Goal: Browse casually

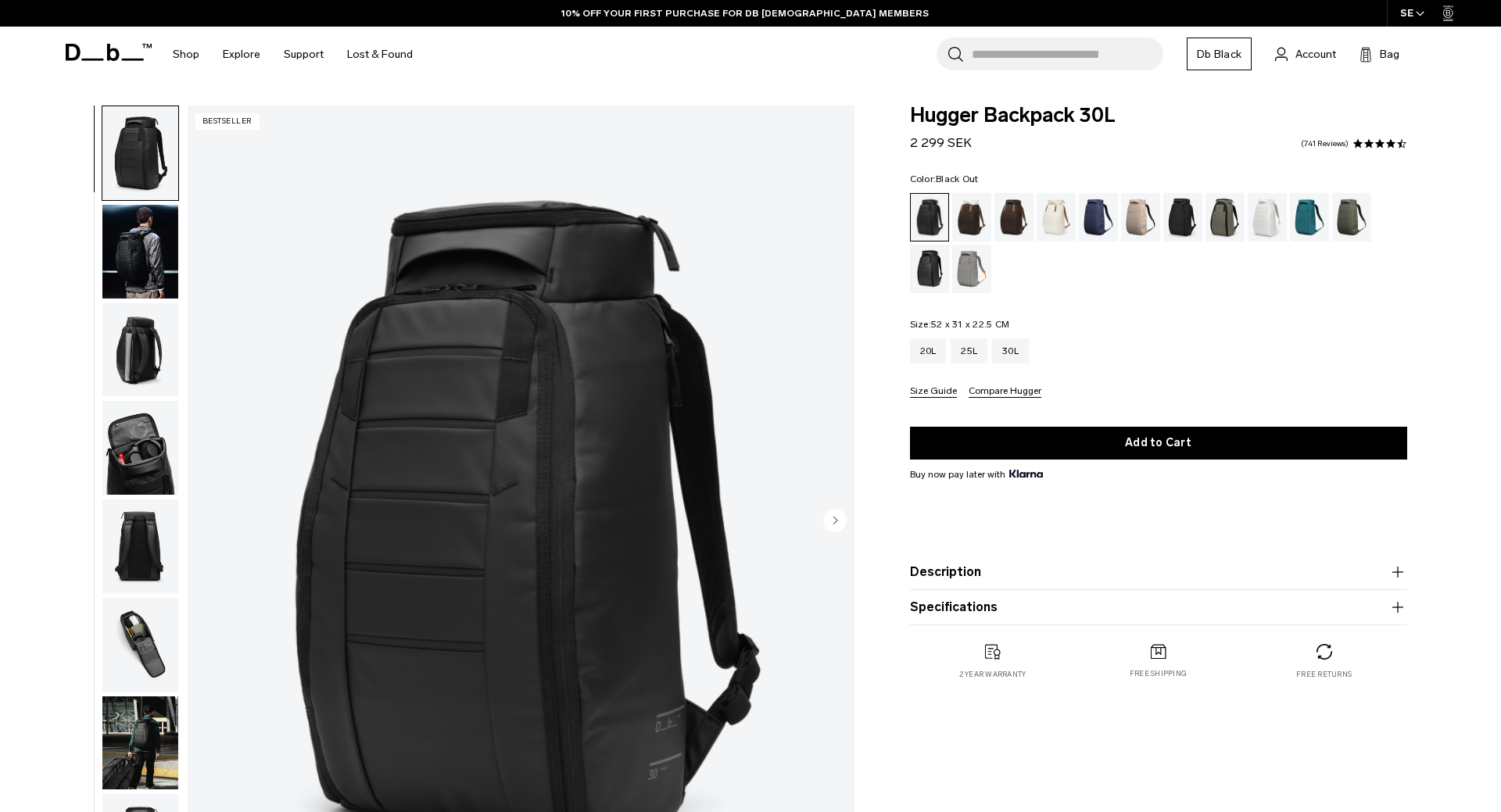
click at [142, 273] on img "button" at bounding box center [140, 252] width 76 height 94
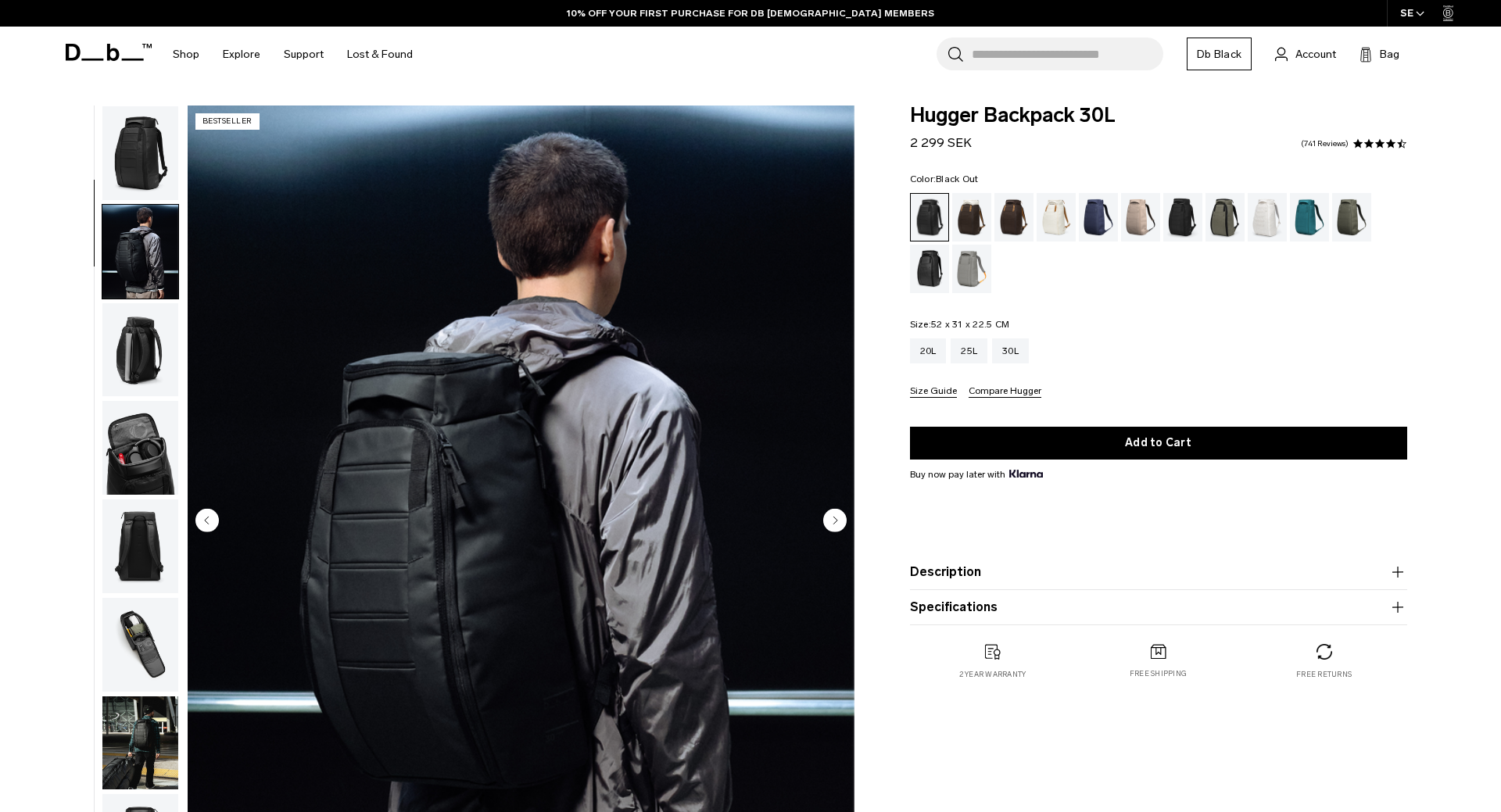
scroll to position [99, 0]
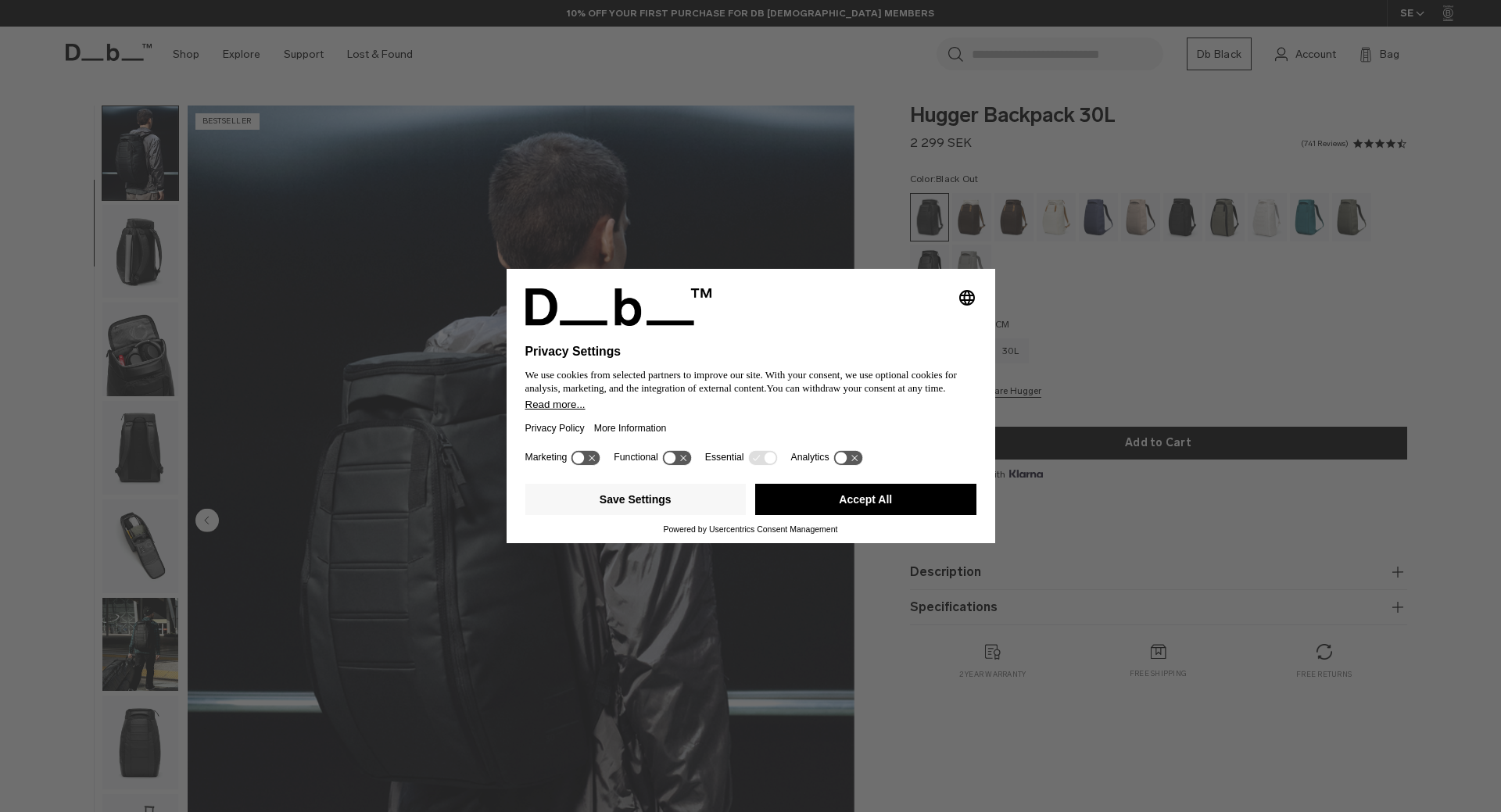
click at [843, 495] on button "Accept All" at bounding box center [866, 499] width 221 height 31
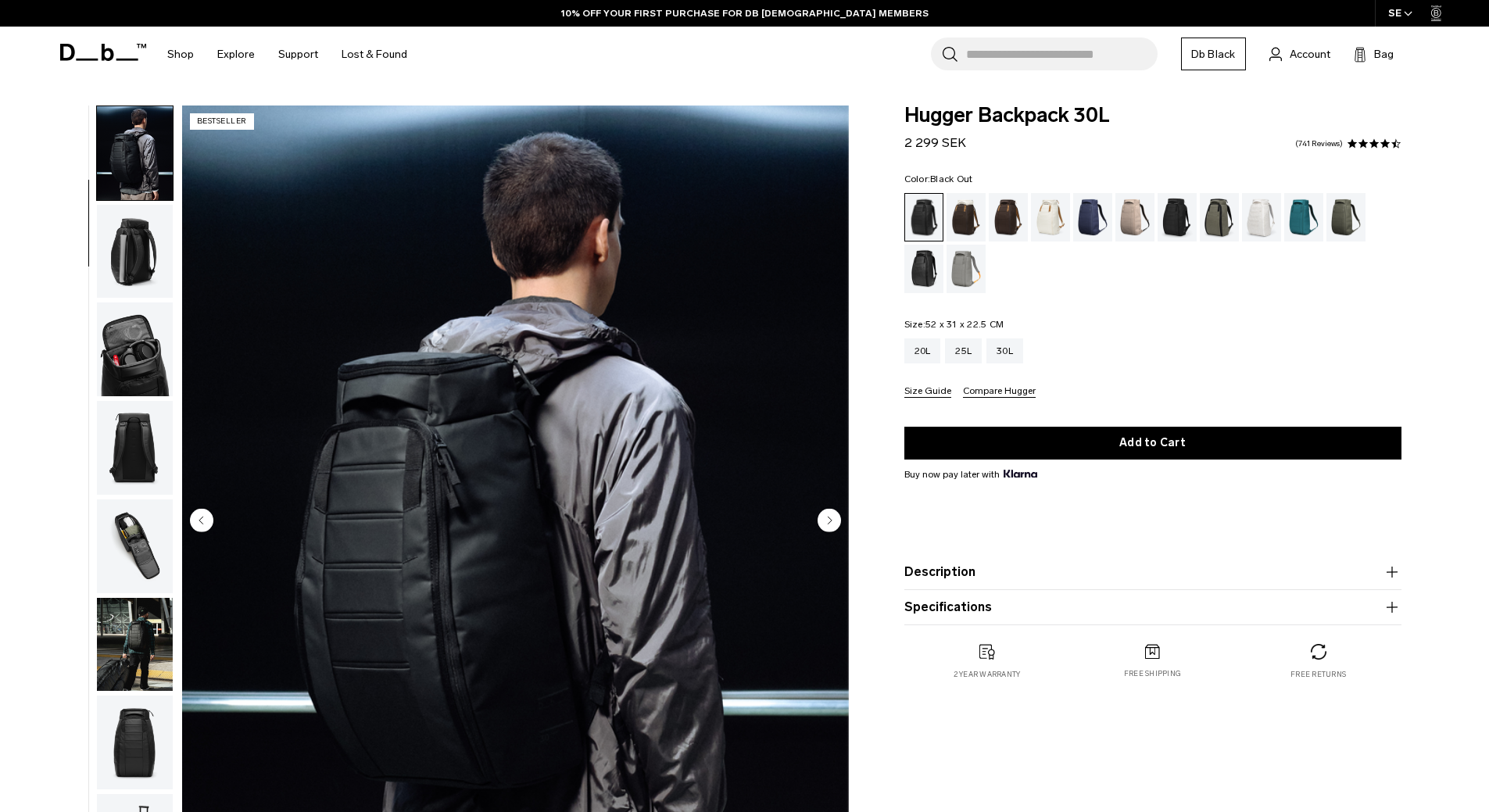
scroll to position [156, 0]
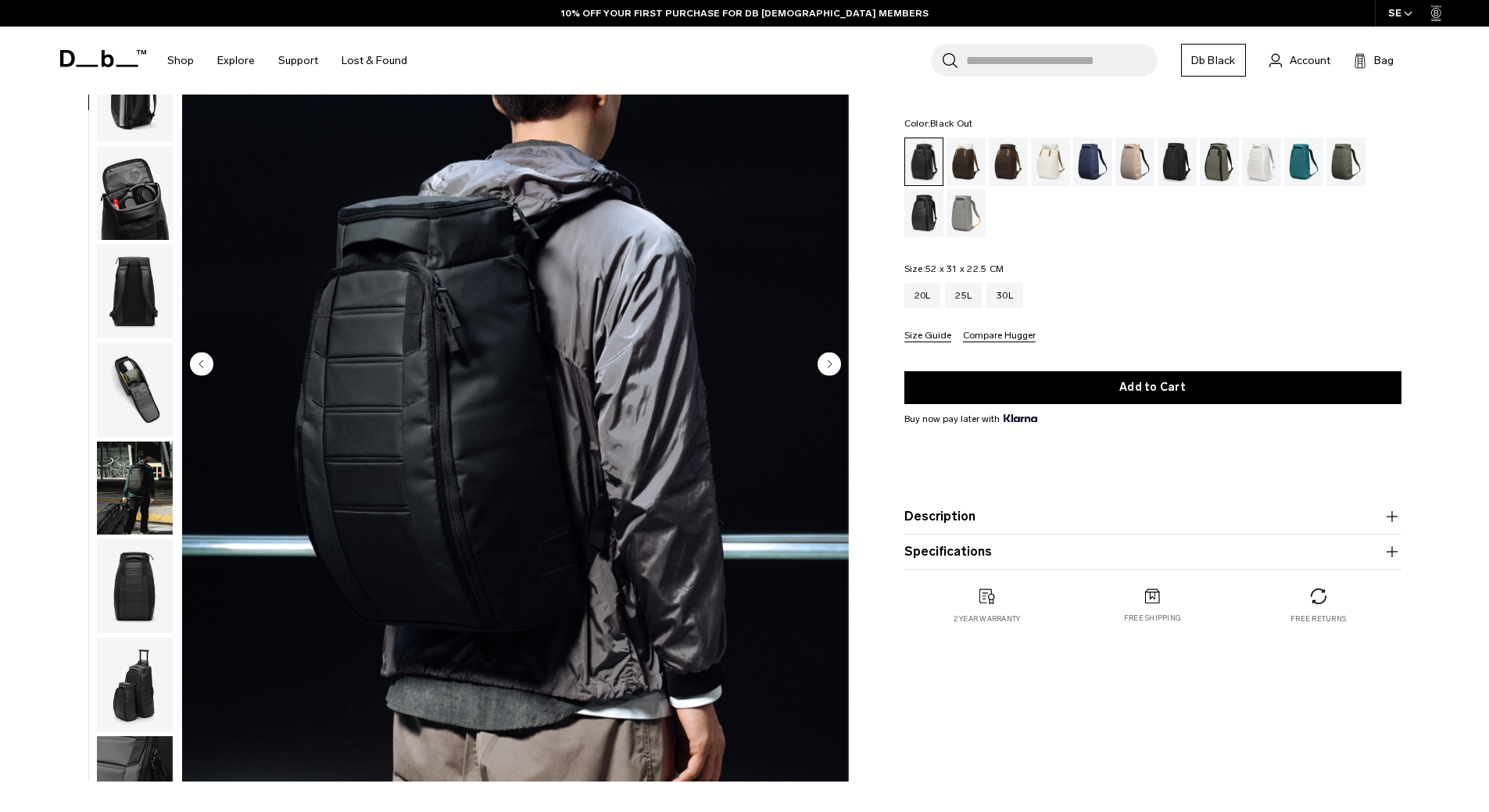
click at [822, 355] on circle "Next slide" at bounding box center [830, 364] width 24 height 24
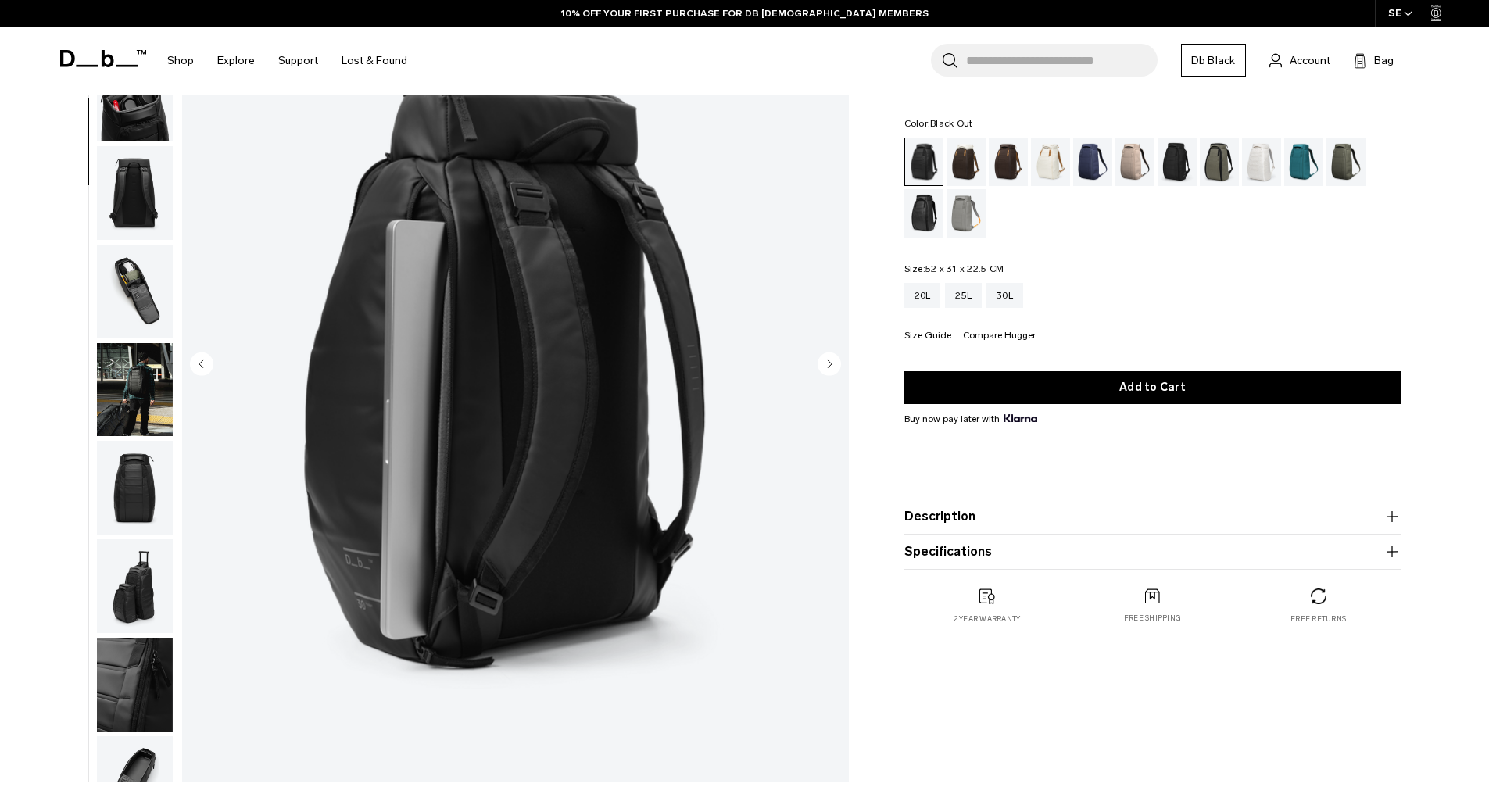
scroll to position [0, 0]
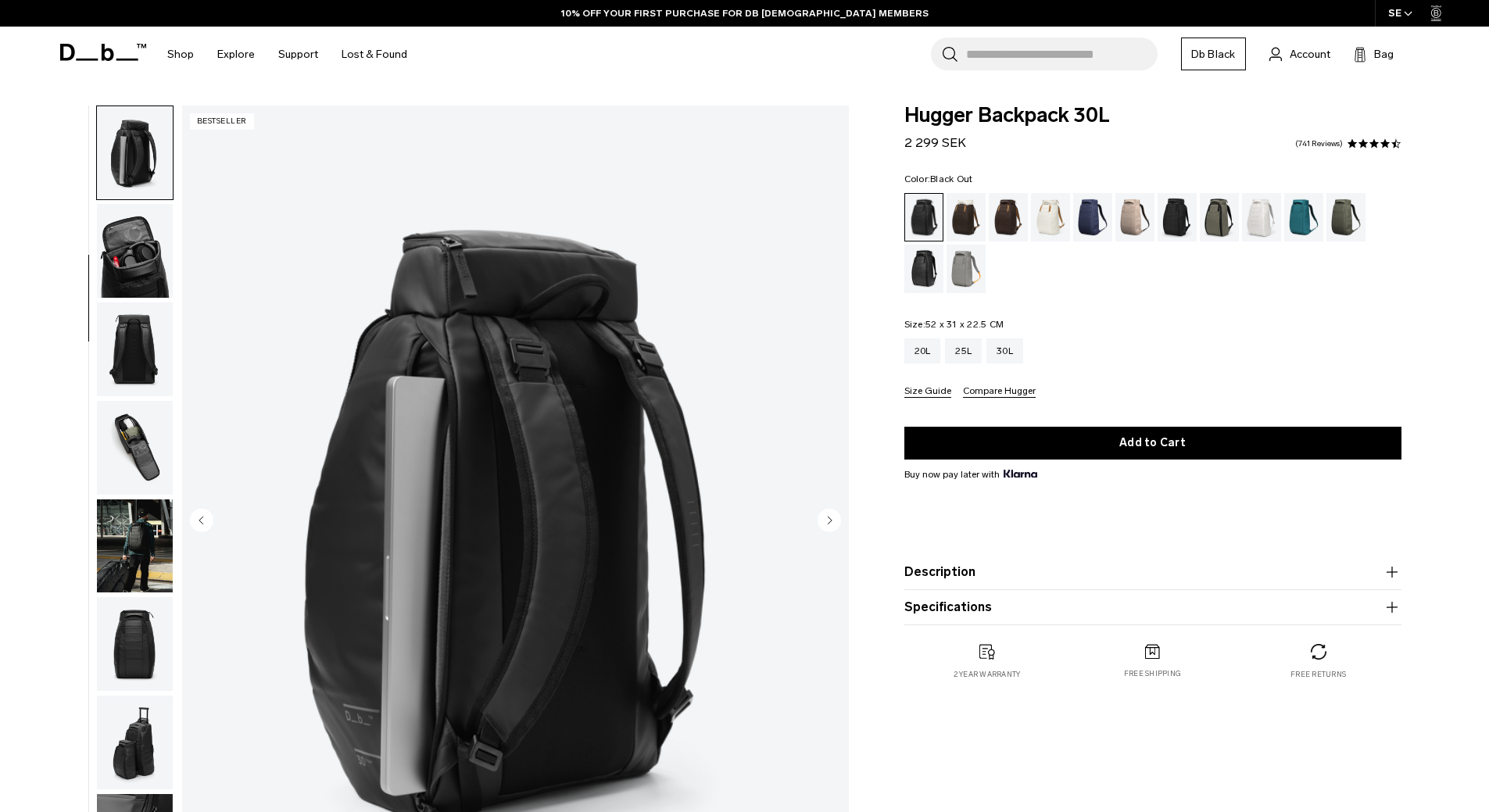
click at [822, 501] on img "3 / 11" at bounding box center [516, 522] width 667 height 832
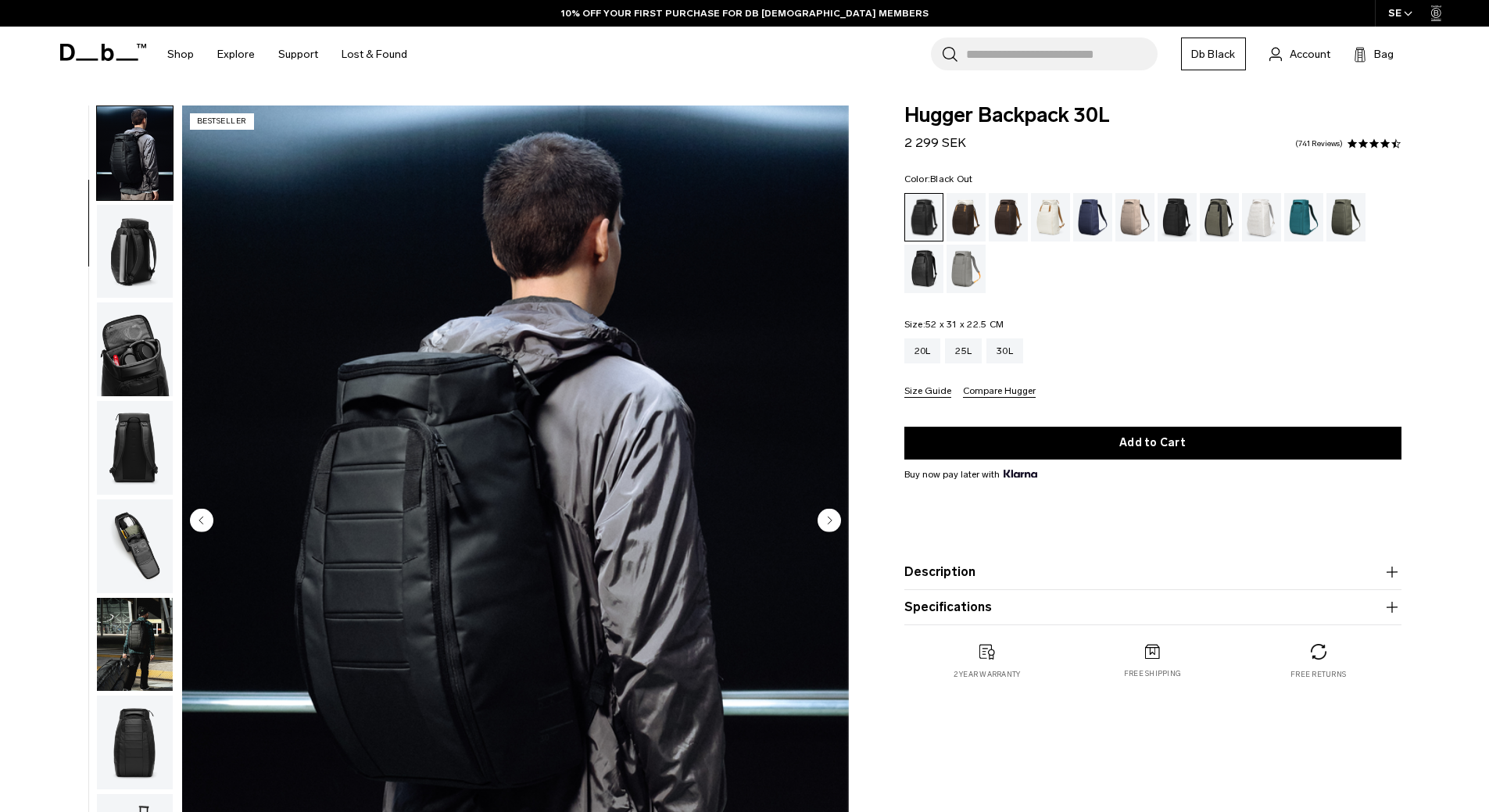
click at [826, 522] on circle "Next slide" at bounding box center [830, 520] width 24 height 24
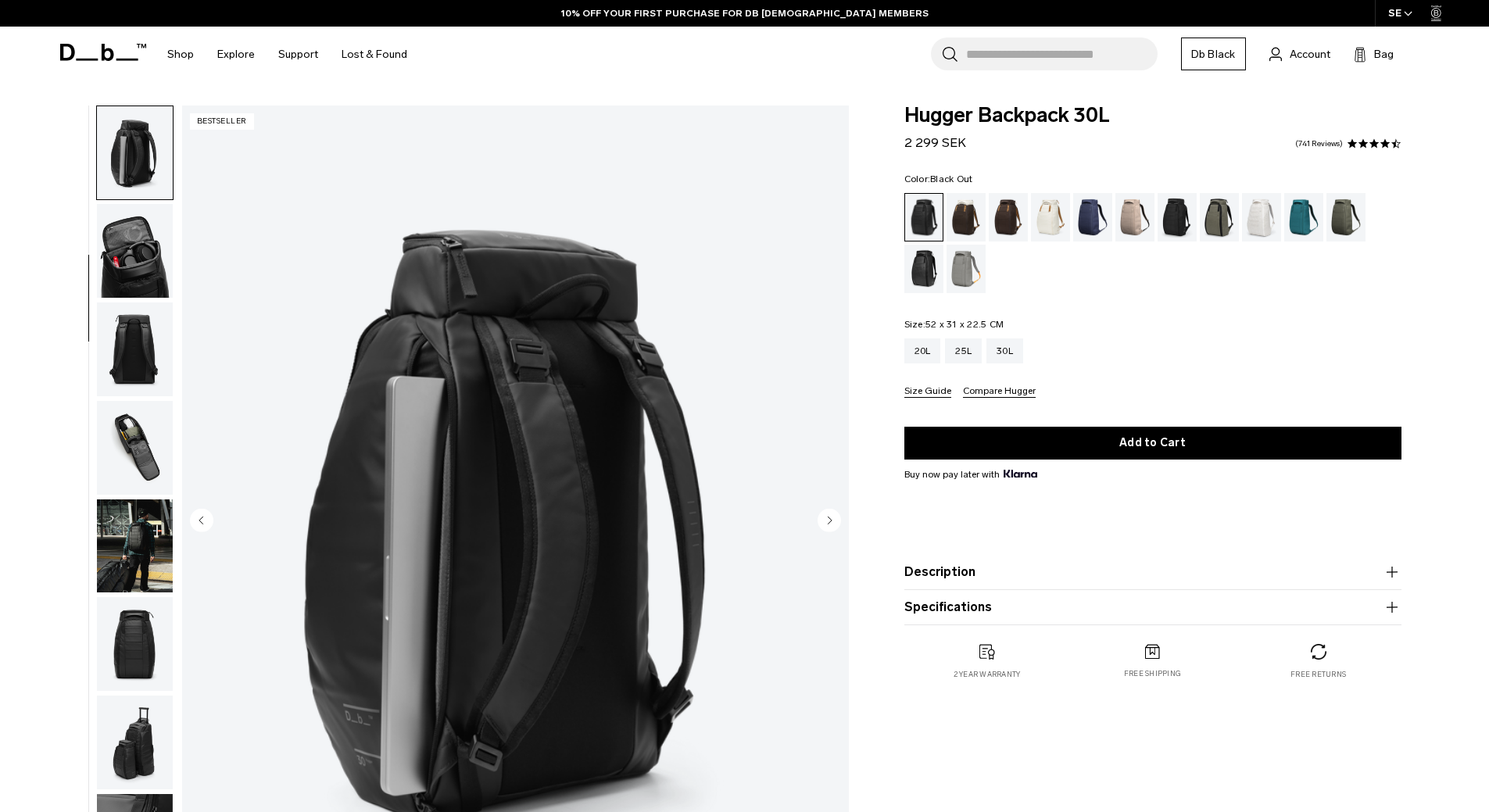
click at [826, 522] on circle "Next slide" at bounding box center [830, 520] width 24 height 24
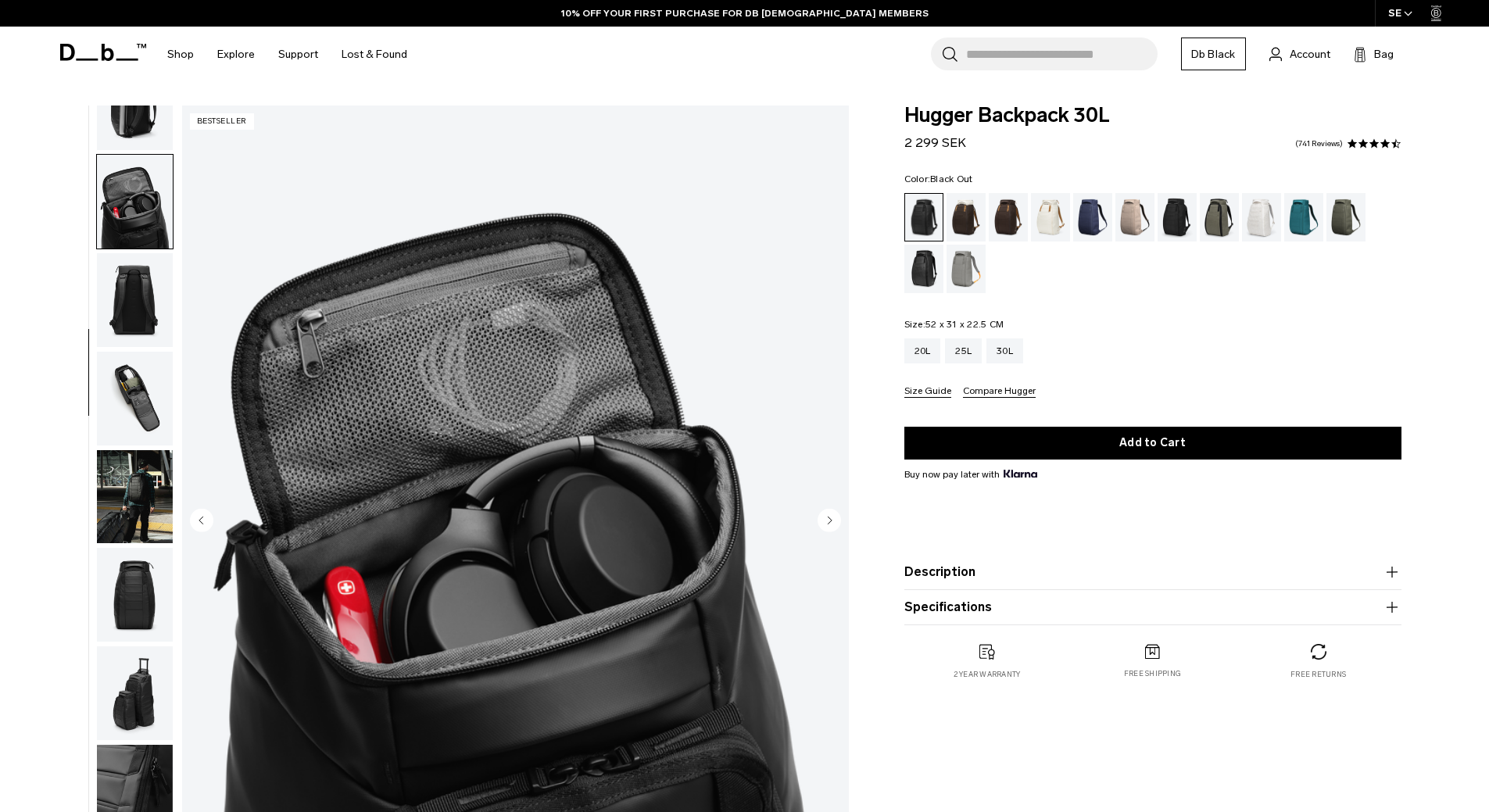
click at [826, 522] on circle "Next slide" at bounding box center [830, 520] width 24 height 24
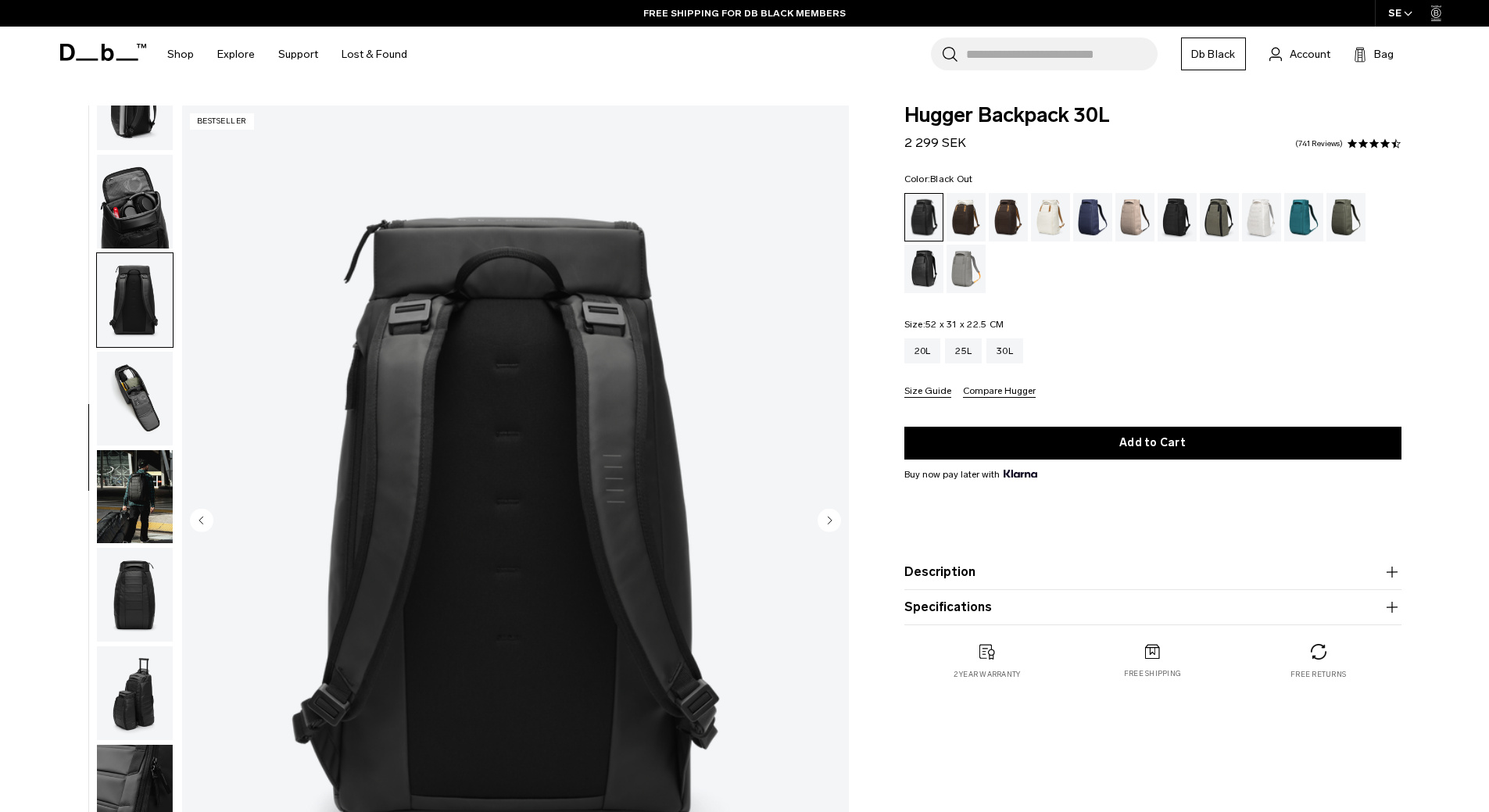
click at [826, 522] on circle "Next slide" at bounding box center [830, 520] width 24 height 24
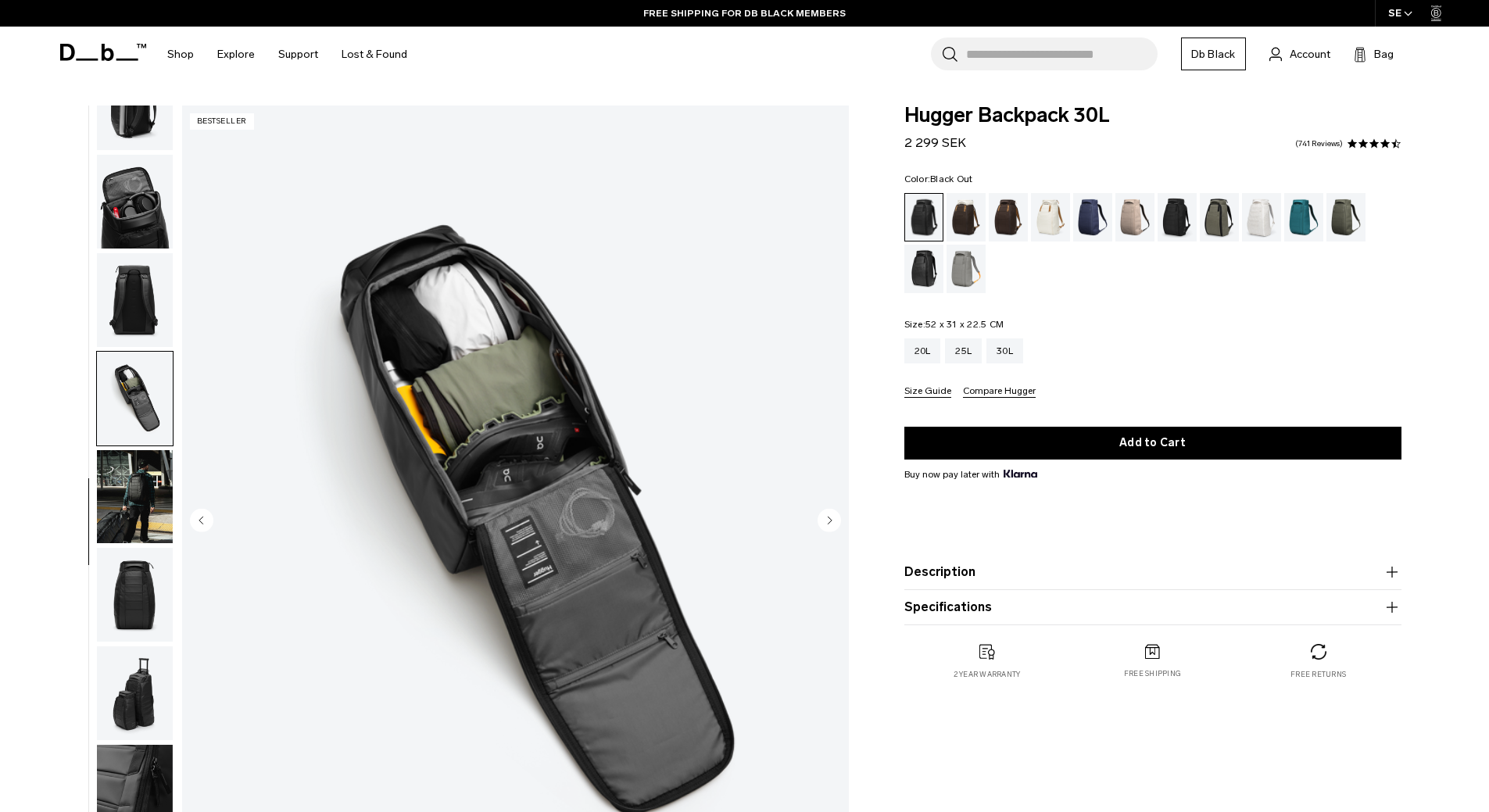
click at [826, 522] on circle "Next slide" at bounding box center [830, 520] width 24 height 24
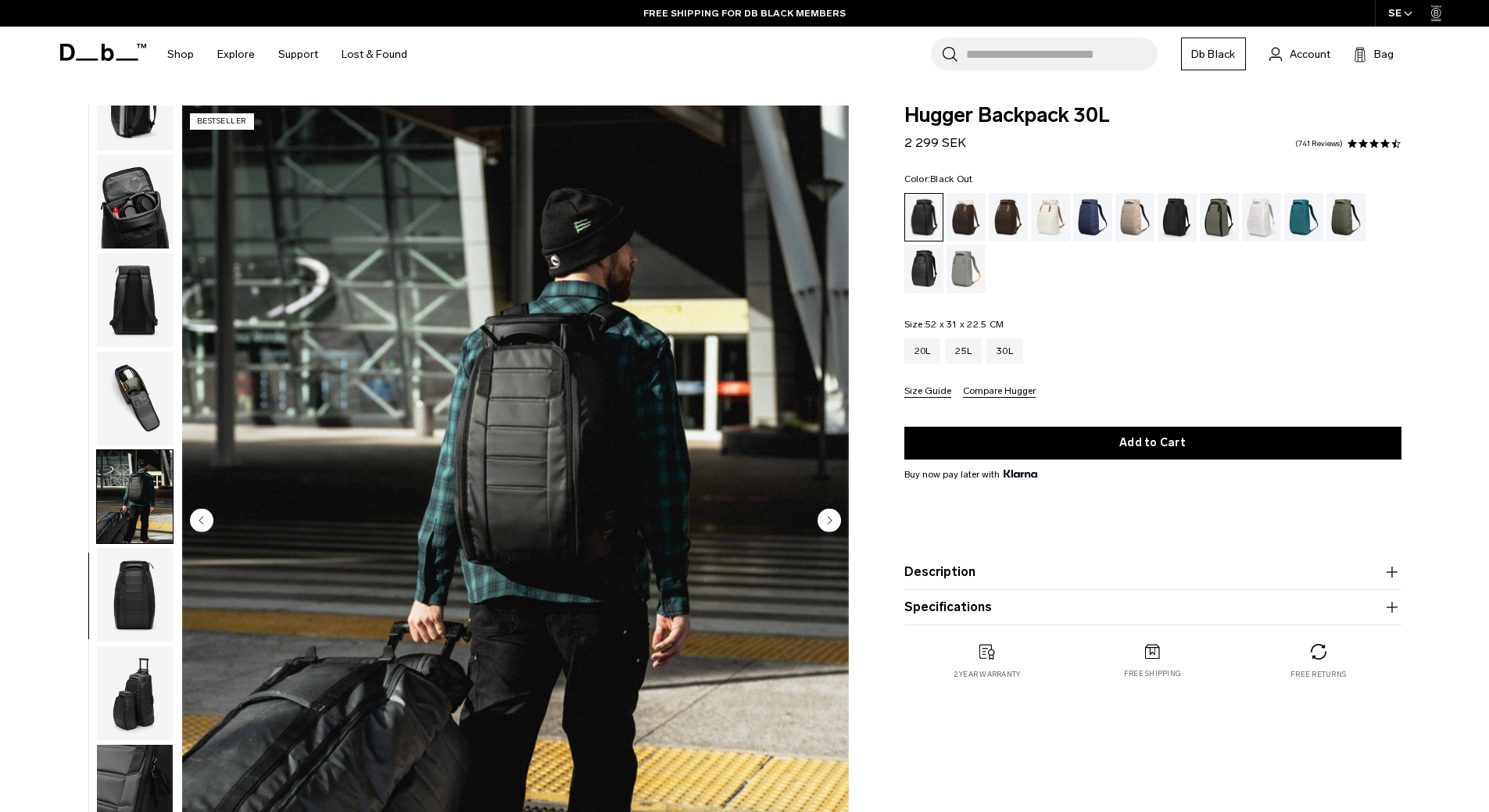
click at [826, 522] on circle "Next slide" at bounding box center [830, 520] width 24 height 24
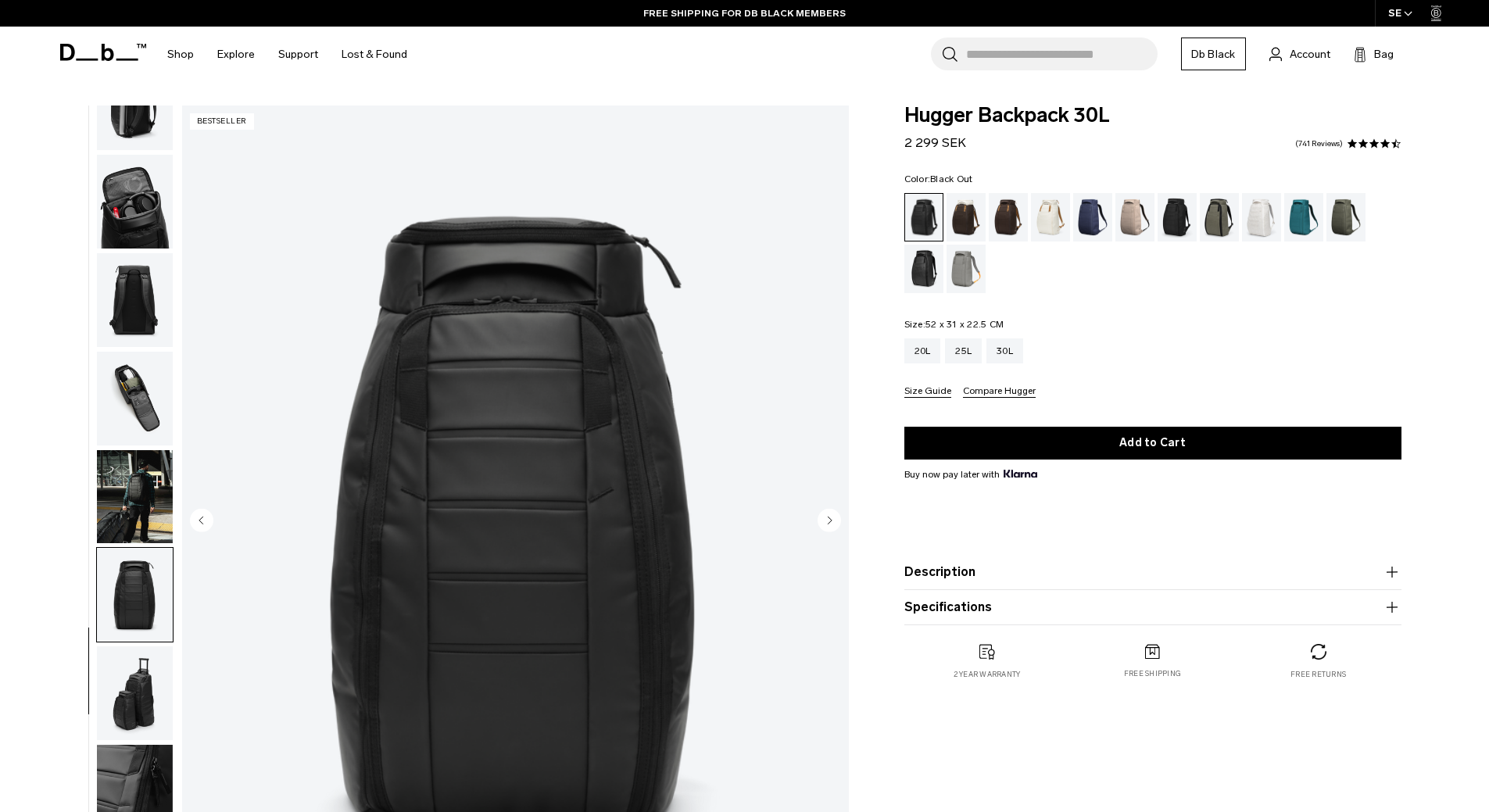
click at [826, 522] on circle "Next slide" at bounding box center [830, 520] width 24 height 24
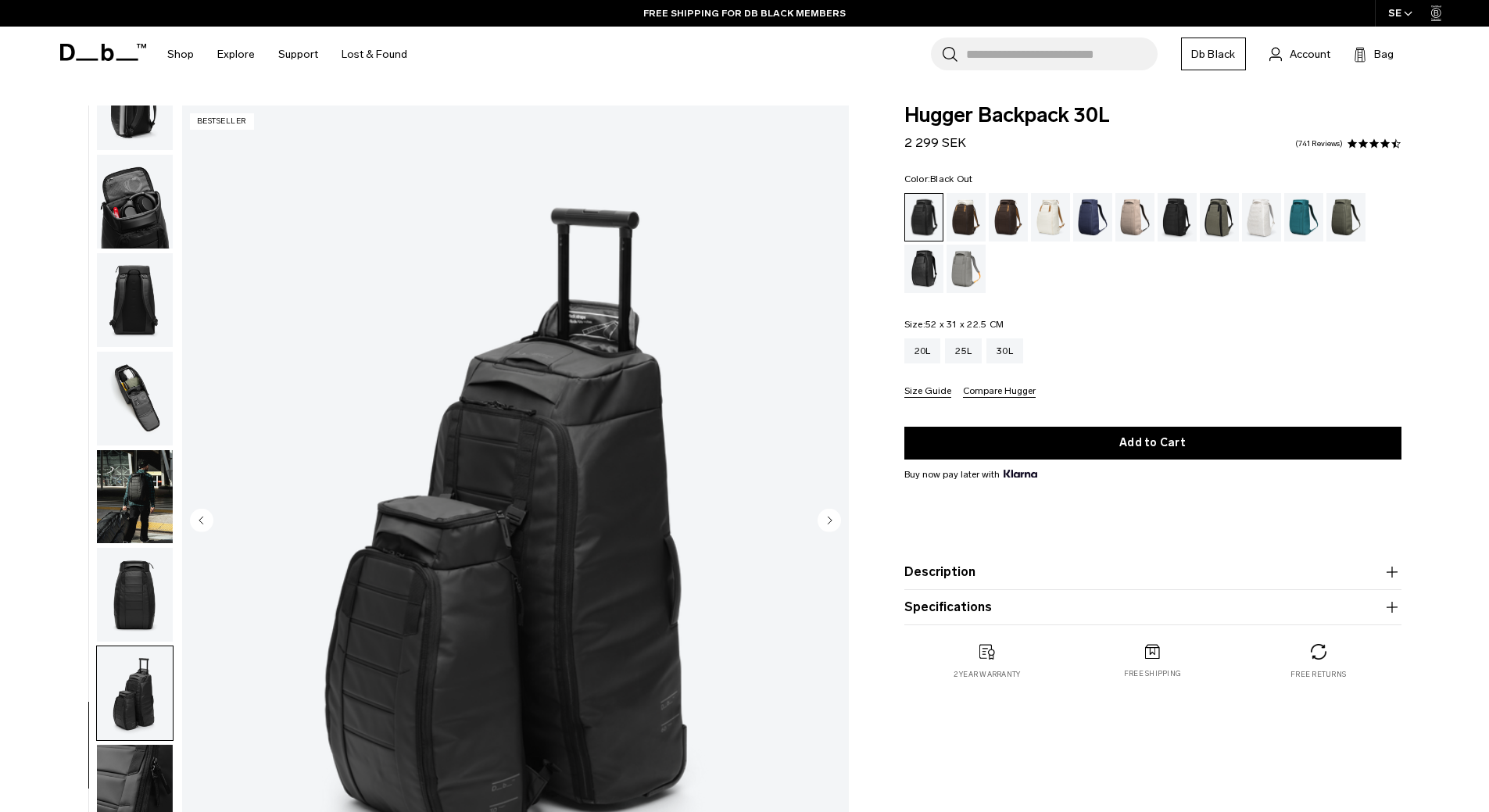
click at [826, 522] on circle "Next slide" at bounding box center [830, 520] width 24 height 24
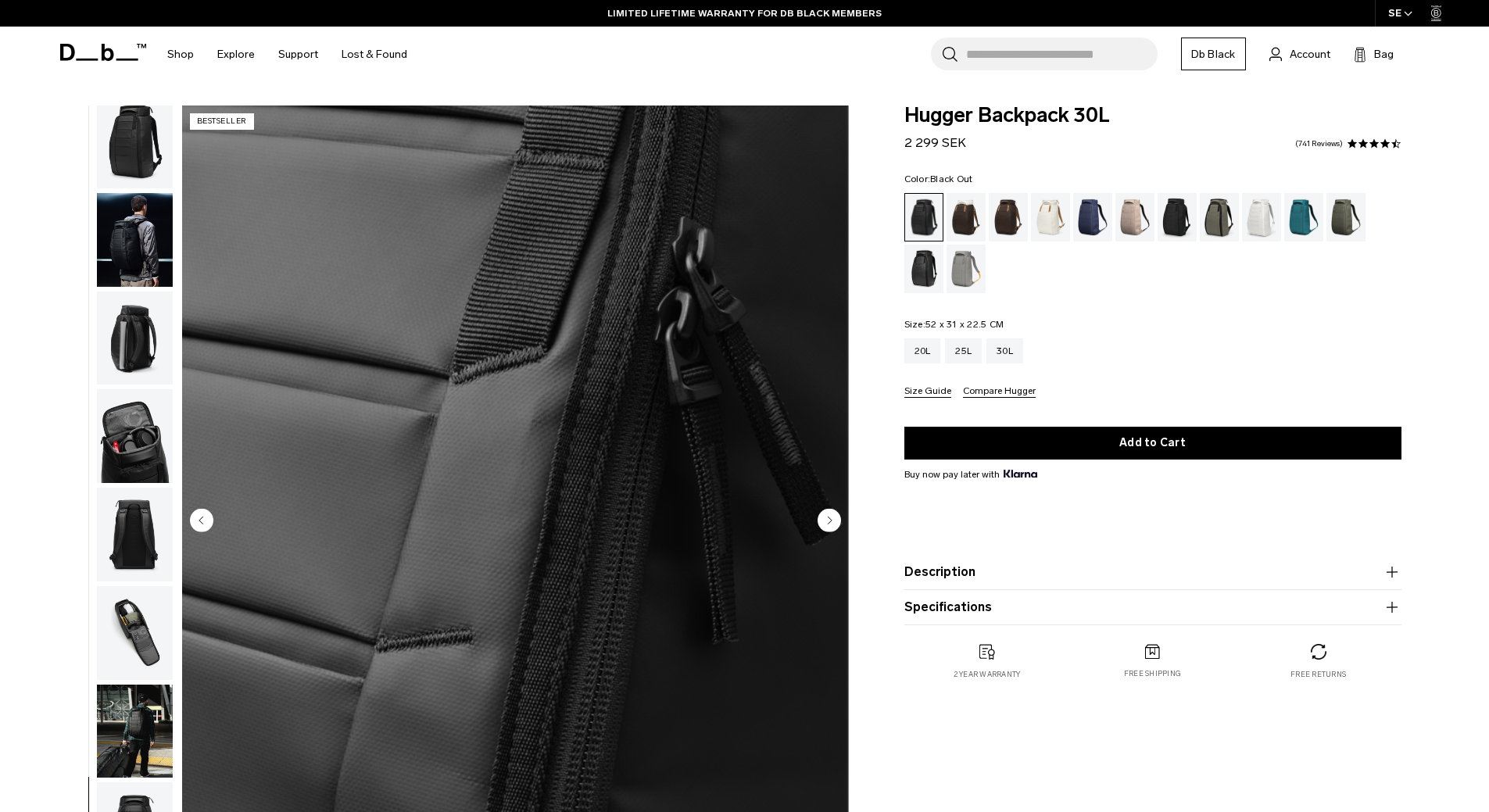
scroll to position [0, 0]
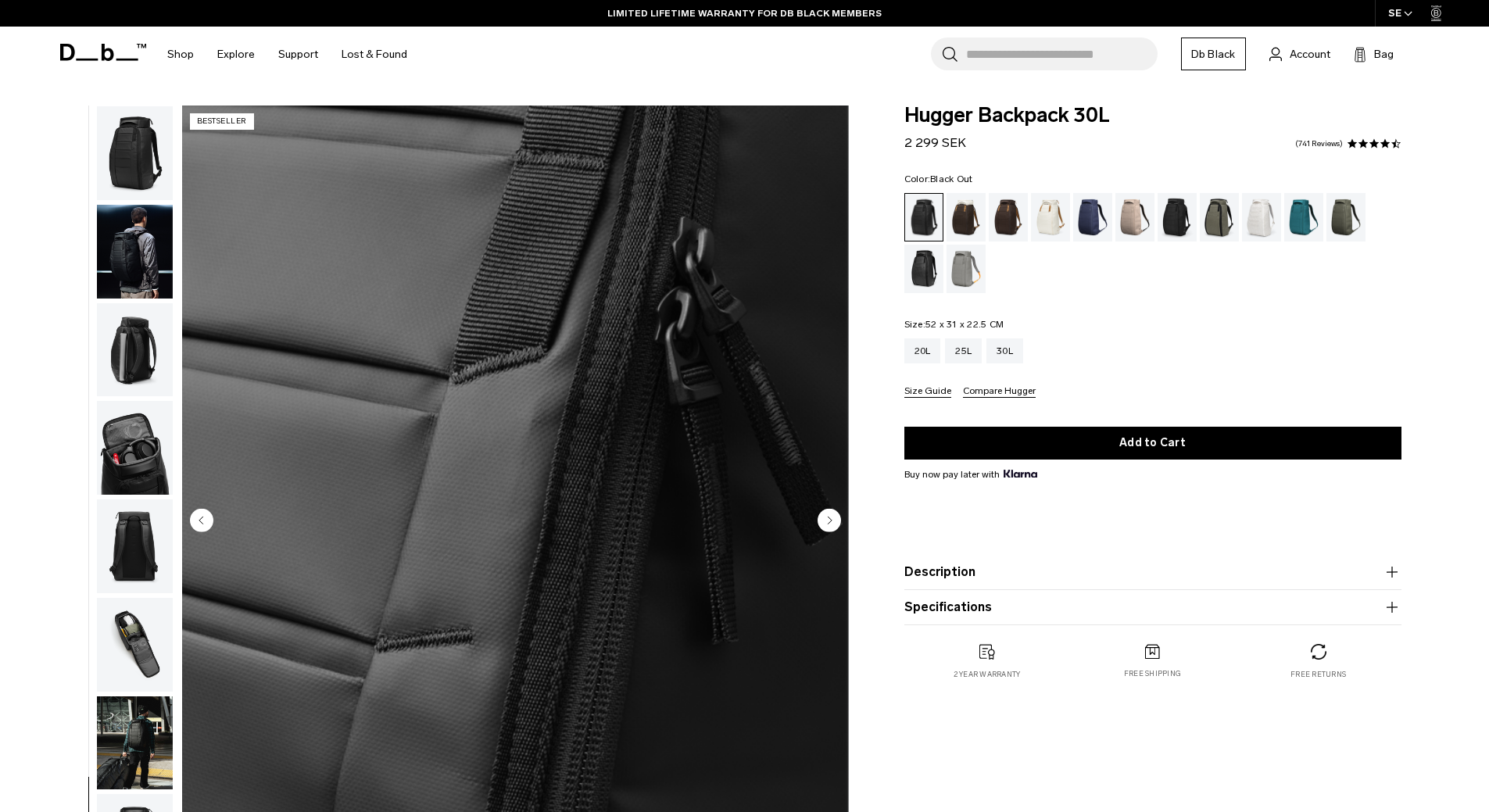
click at [139, 164] on img "button" at bounding box center [135, 153] width 76 height 94
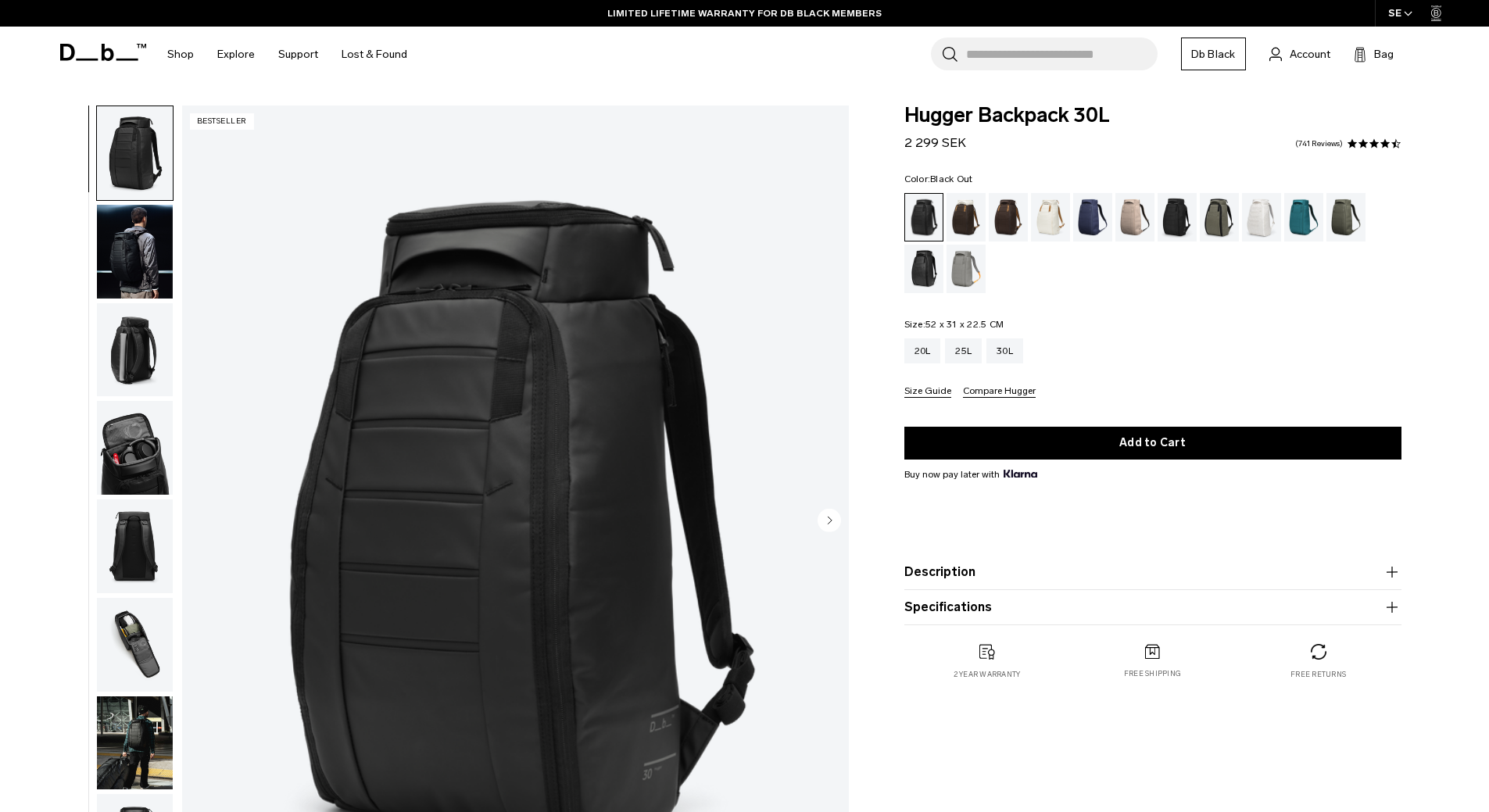
scroll to position [78, 0]
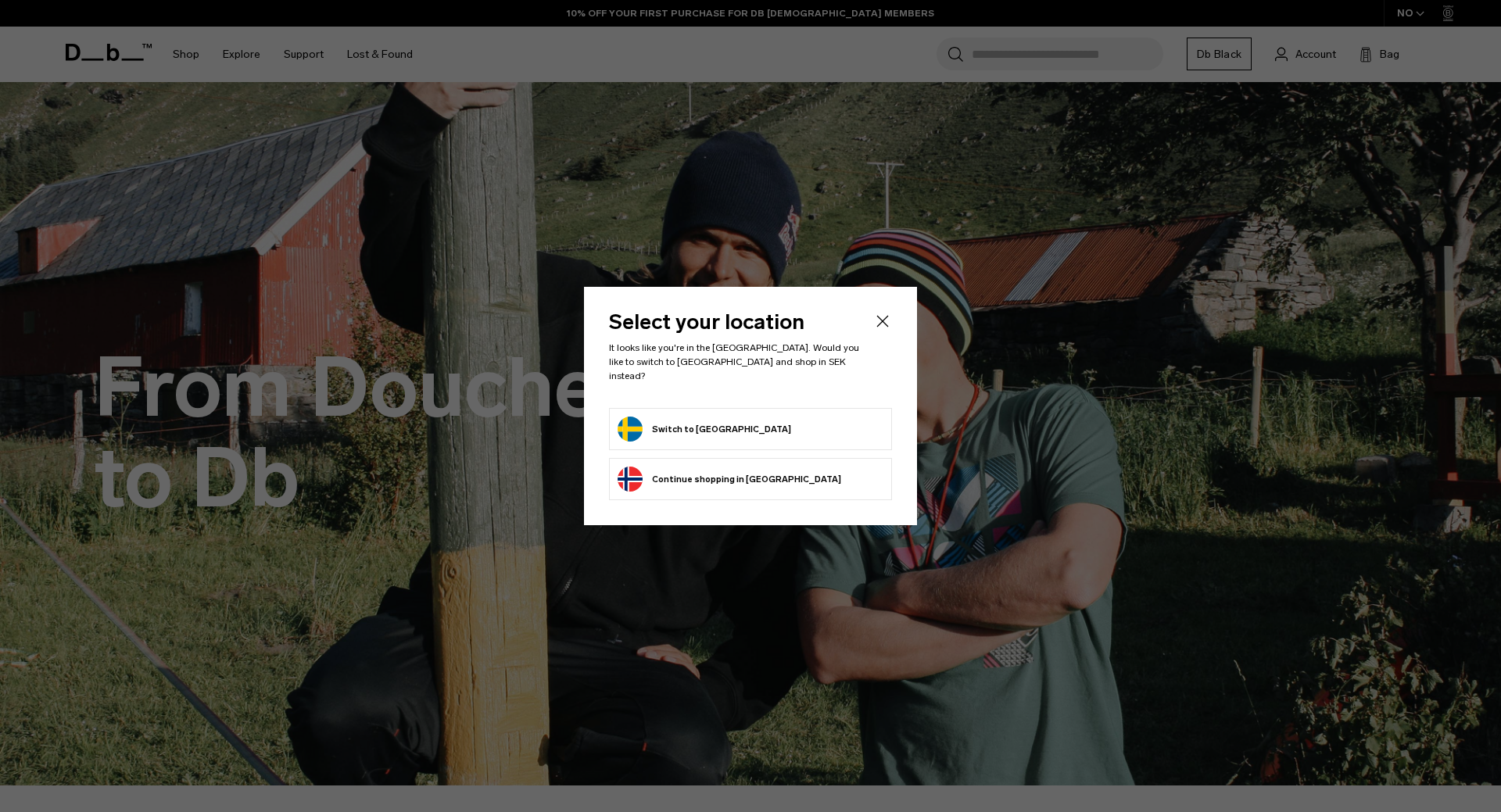
click at [882, 325] on icon "Close" at bounding box center [882, 321] width 19 height 19
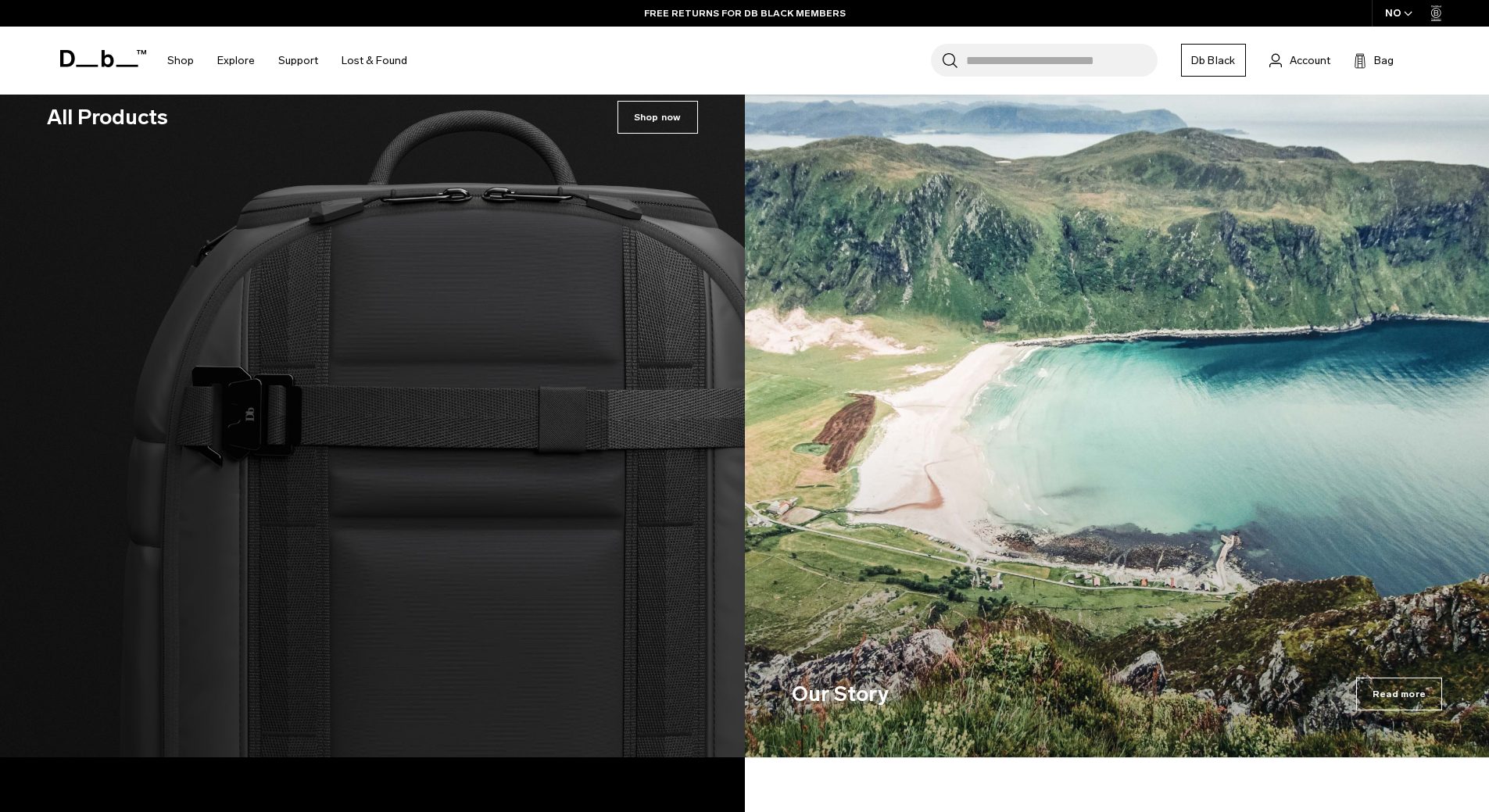
scroll to position [2736, 0]
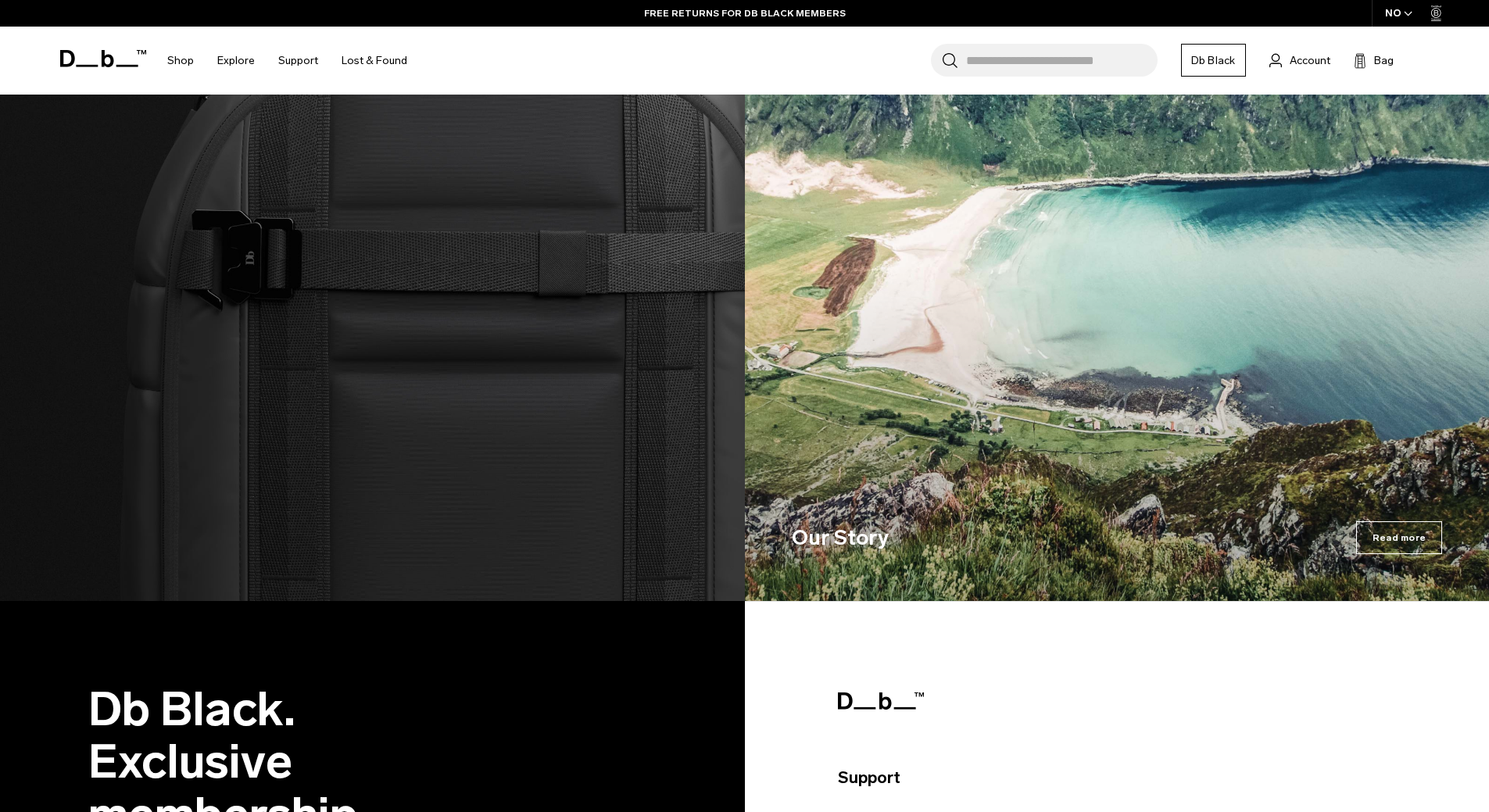
click at [544, 327] on img at bounding box center [372, 249] width 744 height 703
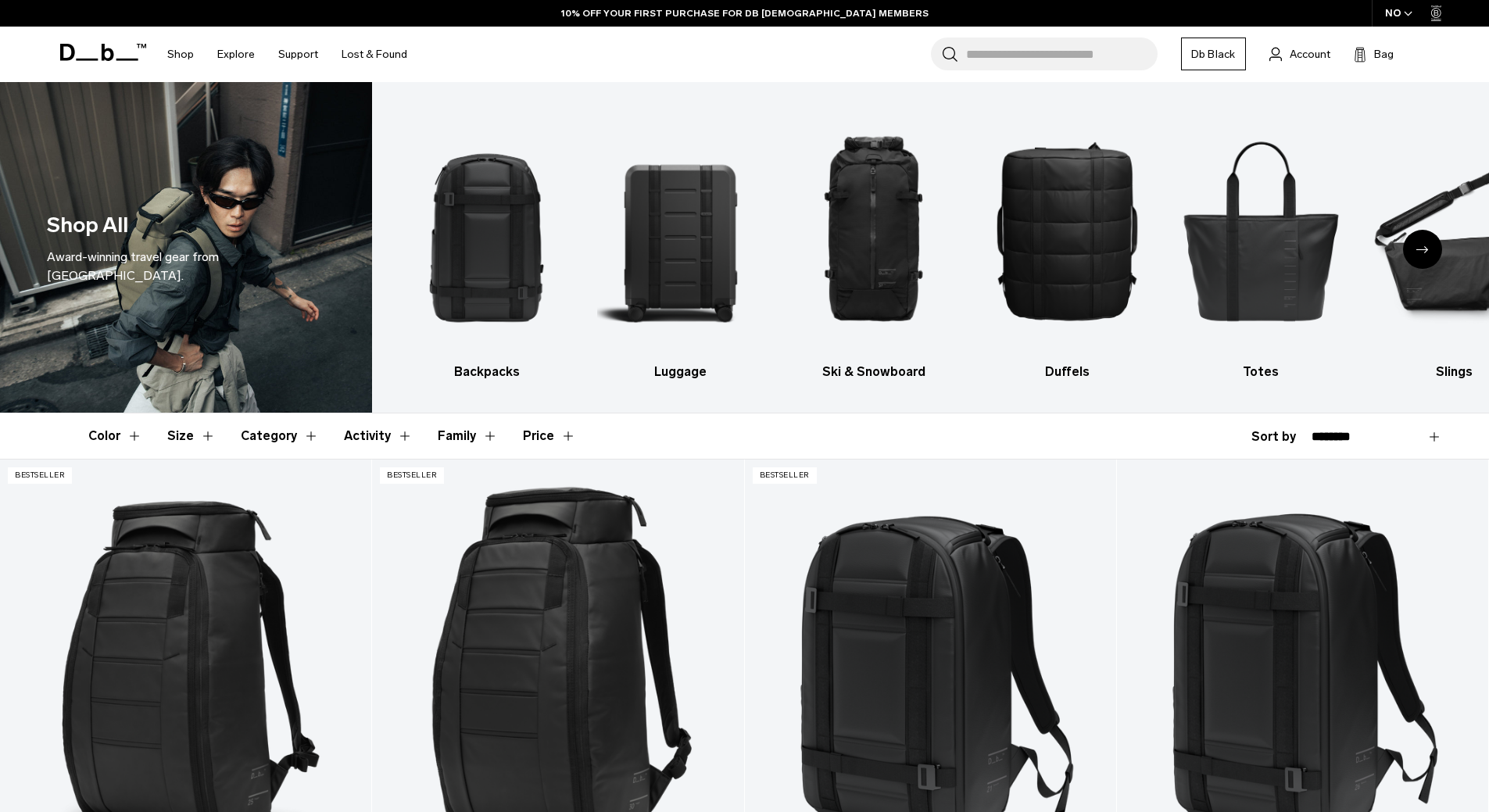
click at [1409, 247] on div "Next slide" at bounding box center [1422, 249] width 39 height 39
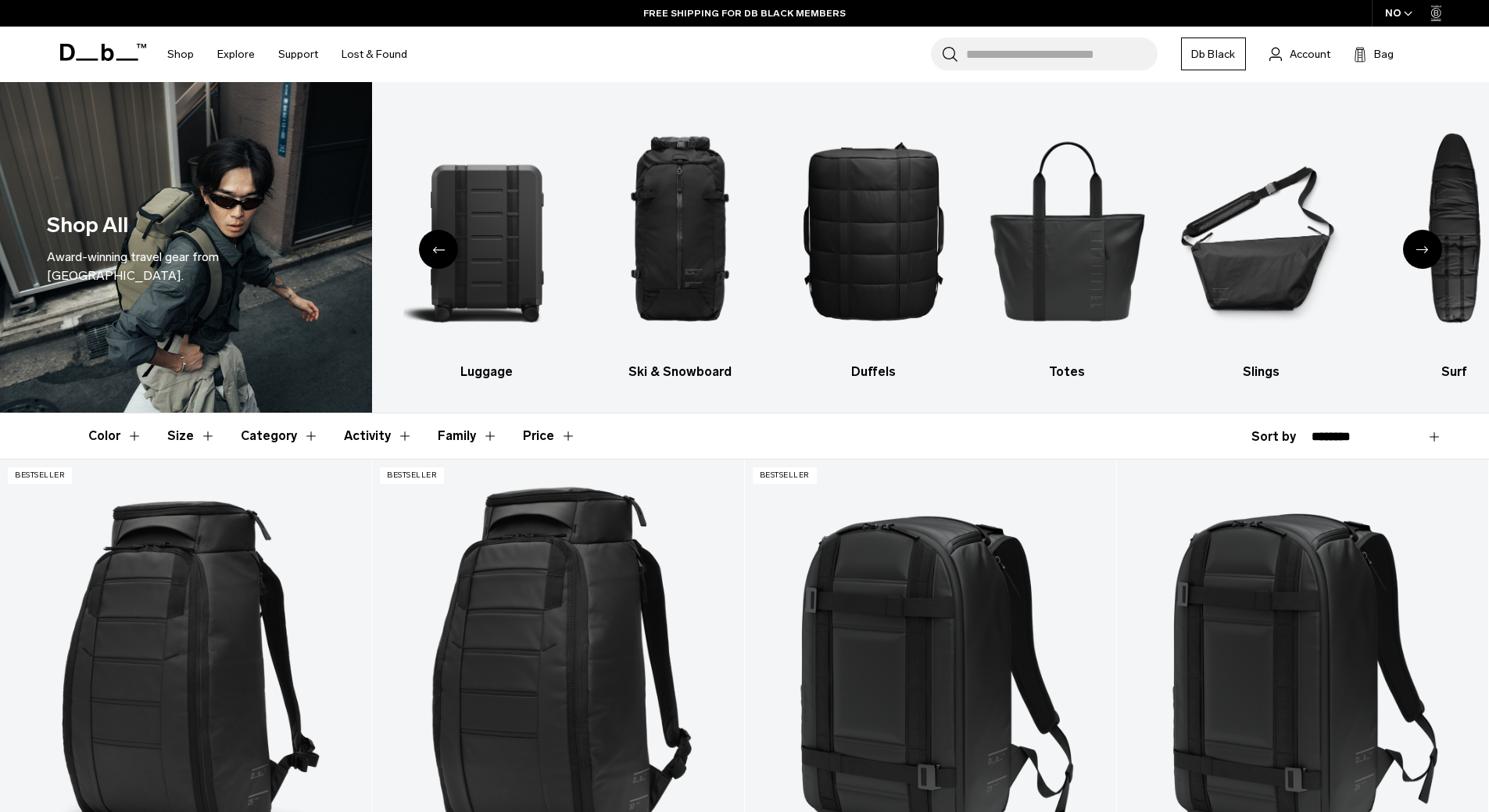
click at [1425, 248] on icon "Next slide" at bounding box center [1422, 250] width 13 height 7
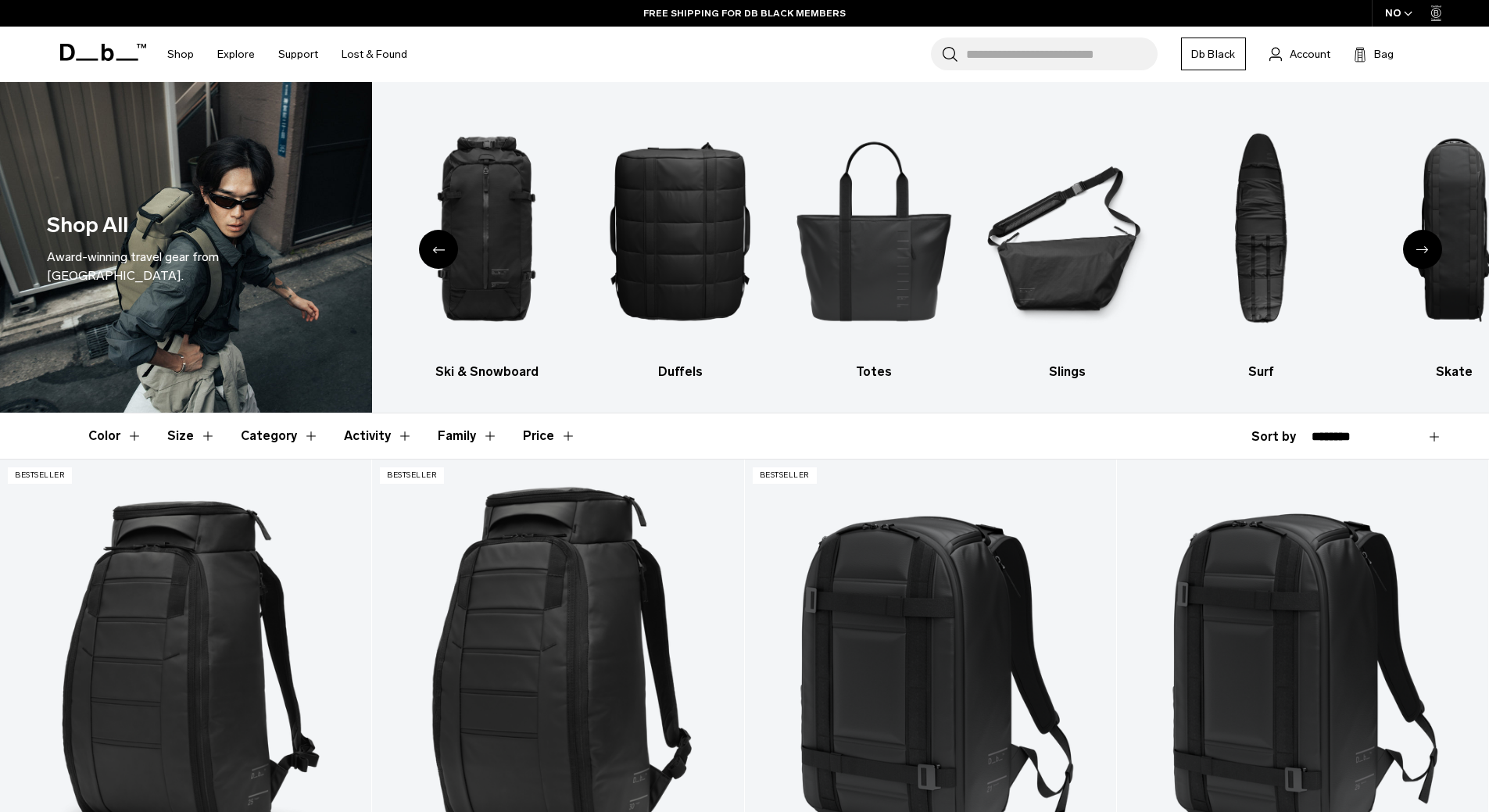
click at [1426, 253] on icon "Next slide" at bounding box center [1422, 250] width 13 height 7
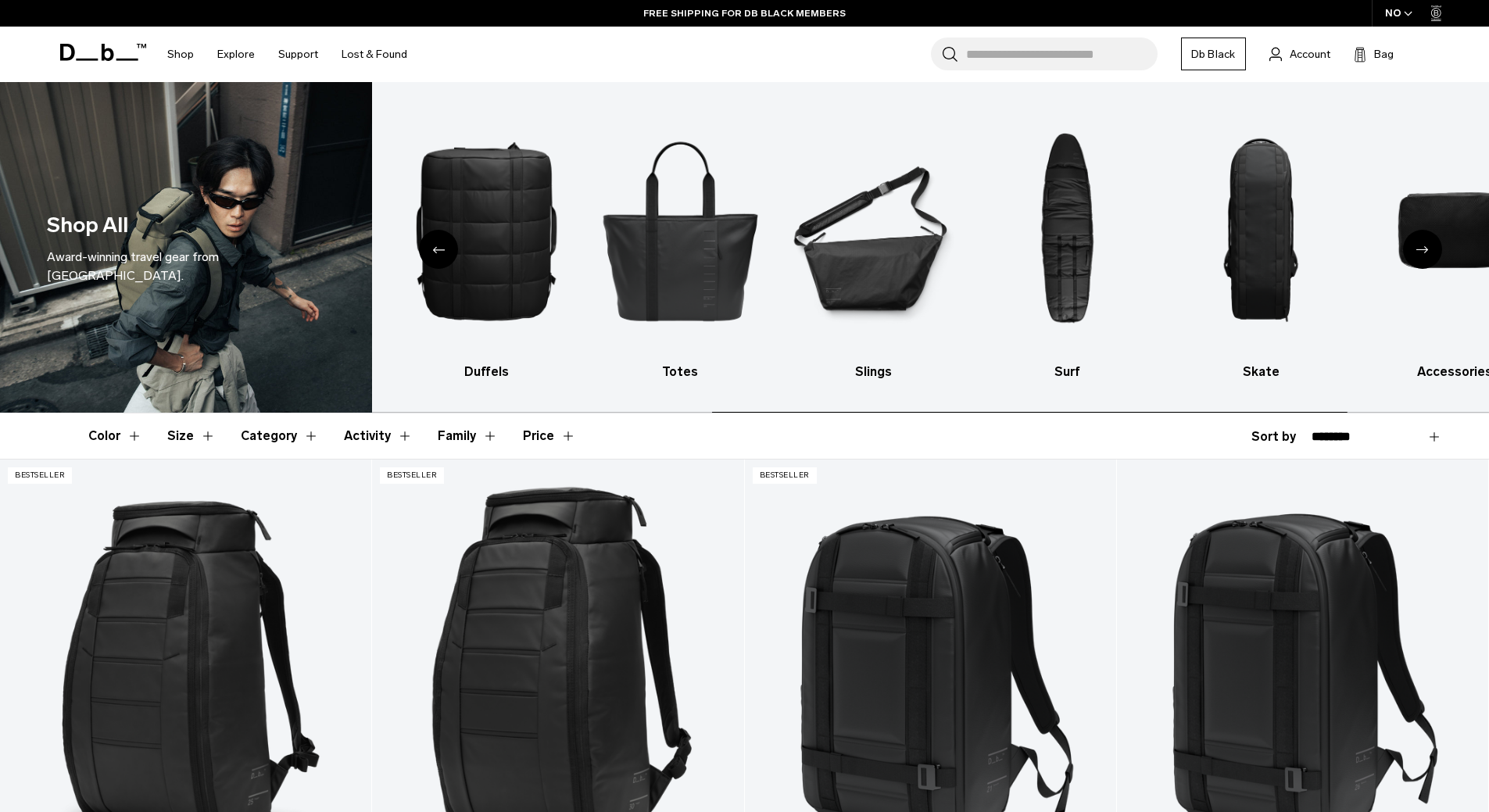
click at [1426, 253] on icon "Next slide" at bounding box center [1422, 250] width 13 height 7
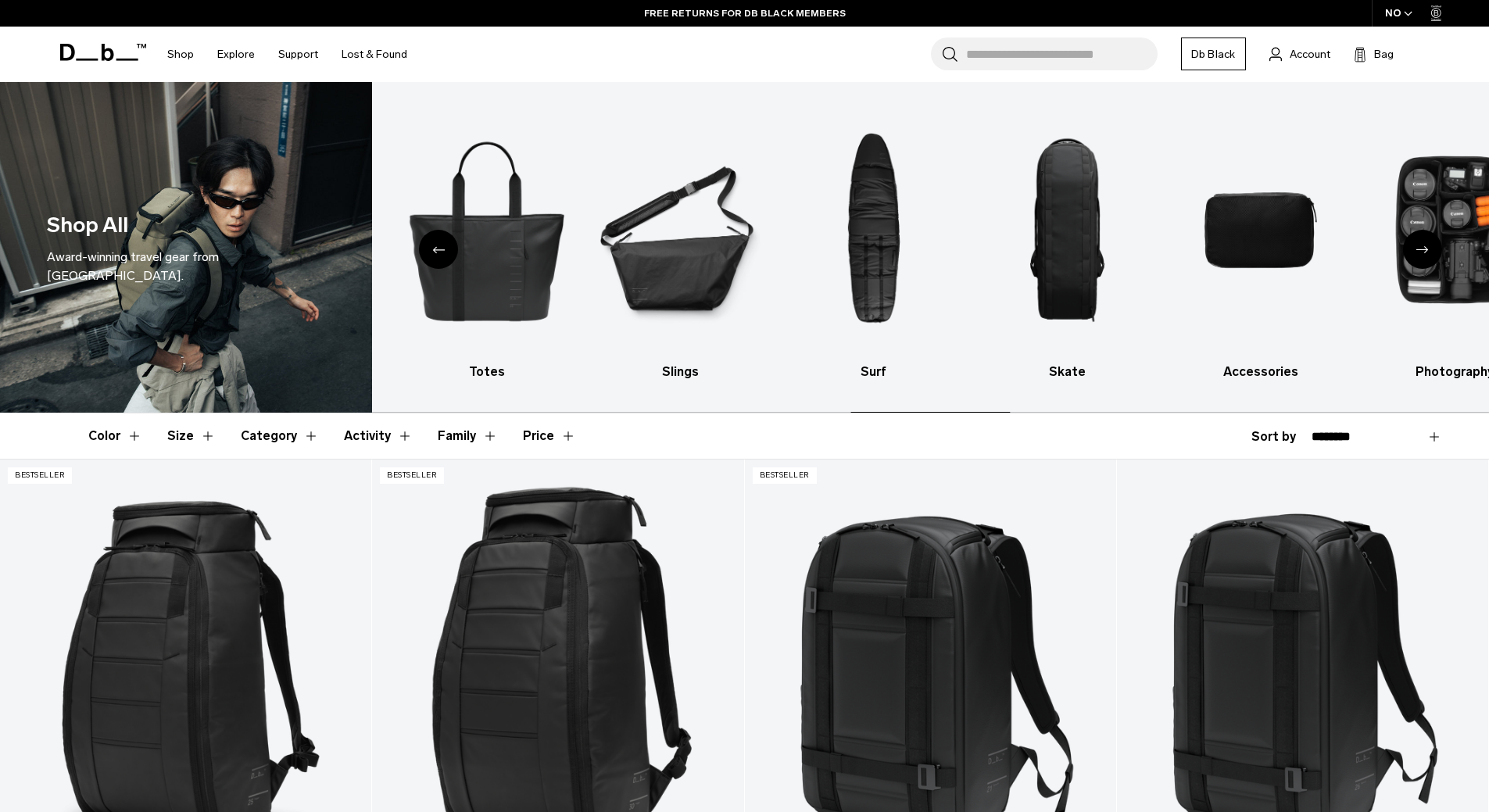
click at [1426, 253] on icon "Next slide" at bounding box center [1422, 250] width 13 height 7
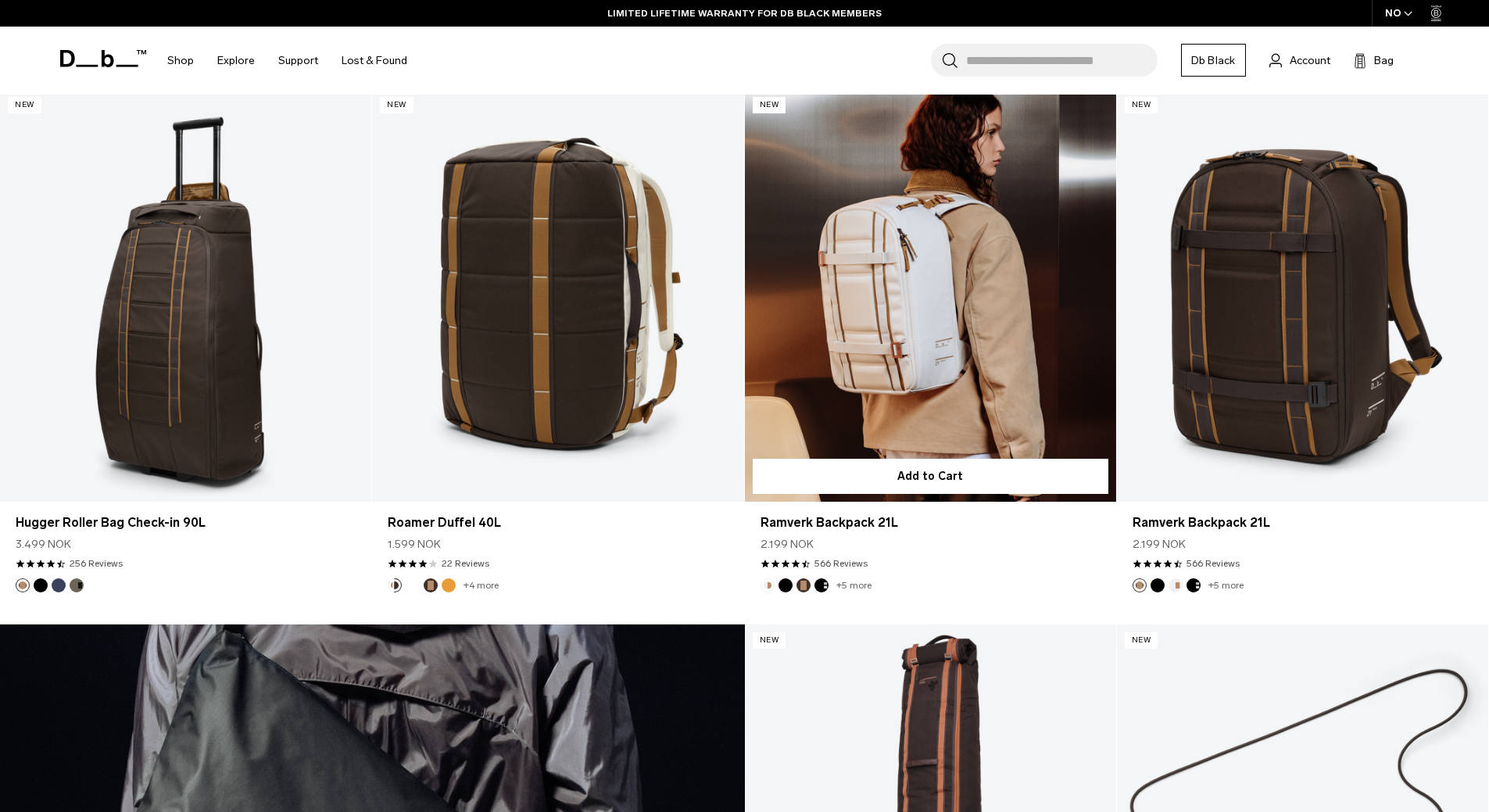
scroll to position [3439, 0]
